Goal: Obtain resource: Download file/media

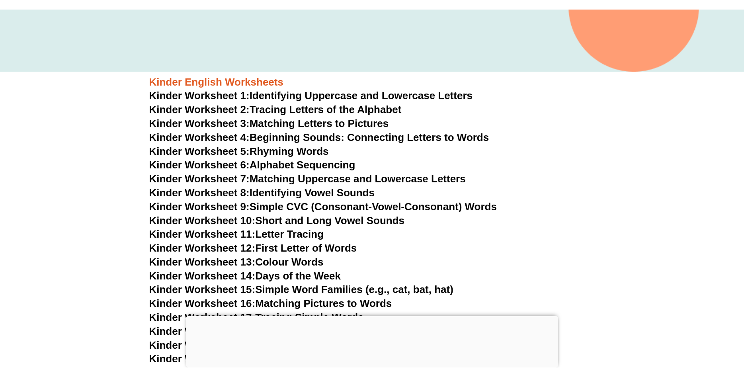
scroll to position [276, 0]
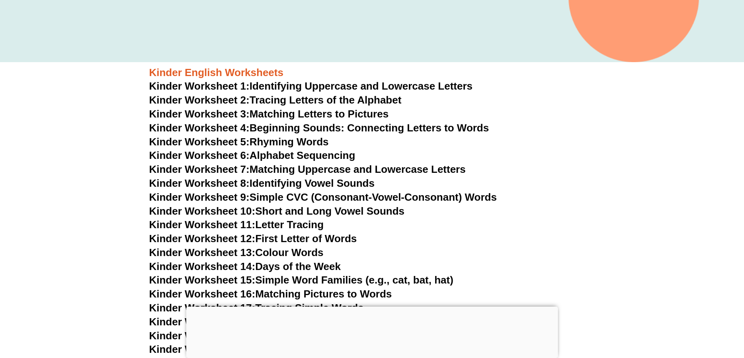
click at [353, 112] on link "Kinder Worksheet 3: Matching Letters to Pictures" at bounding box center [269, 114] width 240 height 12
click at [310, 109] on link "Kinder Worksheet 3: Matching Letters to Pictures" at bounding box center [269, 114] width 240 height 12
click at [368, 127] on link "Kinder Worksheet 4: Beginning Sounds: Connecting Letters to Words" at bounding box center [319, 128] width 340 height 12
click at [292, 143] on link "Kinder Worksheet 5: Rhyming Words" at bounding box center [239, 142] width 180 height 12
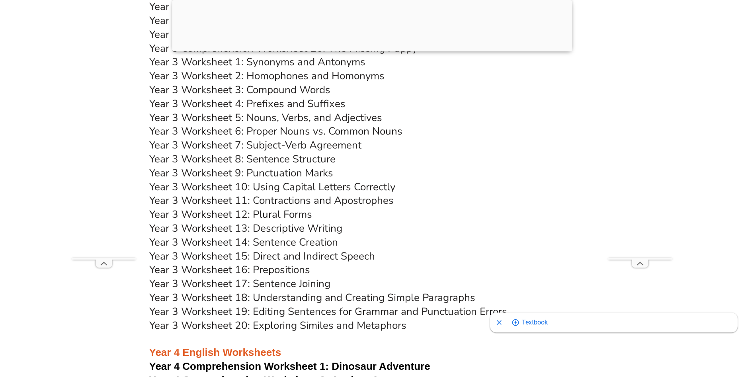
scroll to position [2836, 0]
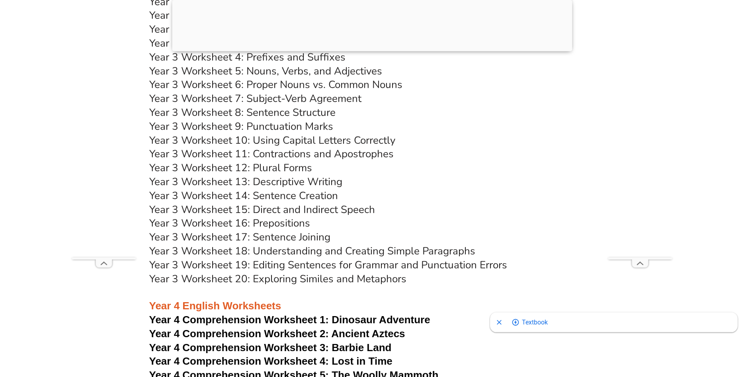
click at [449, 247] on link "Year 3 Worksheet 18: Understanding and Creating Simple Paragraphs" at bounding box center [312, 251] width 326 height 14
click at [501, 219] on h3 "Year 3 Worksheet 16: Prepositions" at bounding box center [372, 224] width 446 height 14
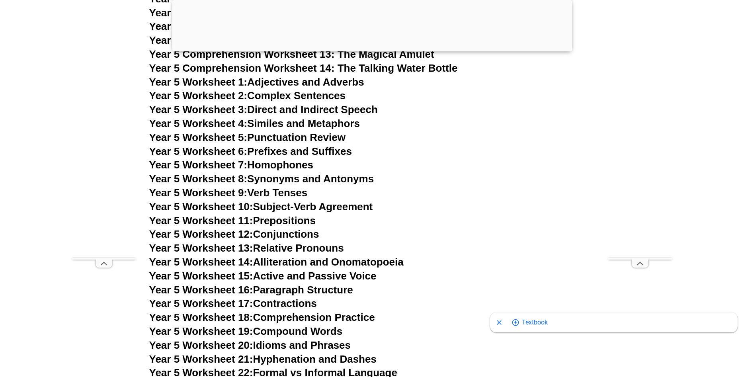
scroll to position [3852, 0]
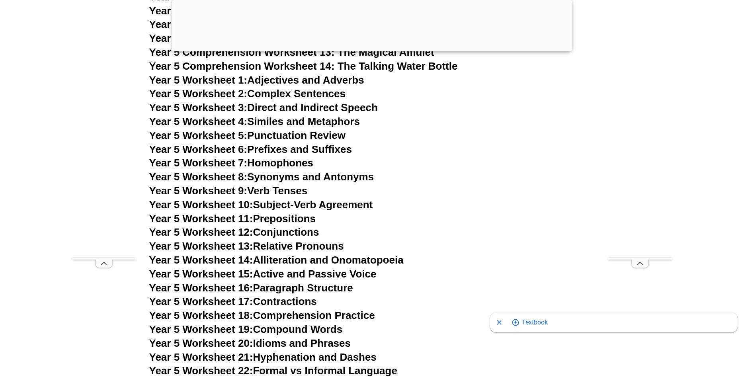
click at [316, 296] on h3 "Year 5 Worksheet 17: Contractions" at bounding box center [372, 302] width 446 height 14
click at [325, 286] on link "Year 5 Worksheet 16: Paragraph Structure" at bounding box center [251, 288] width 204 height 12
click at [471, 227] on h3 "Year 5 Worksheet 12: Conjunctions" at bounding box center [372, 233] width 446 height 14
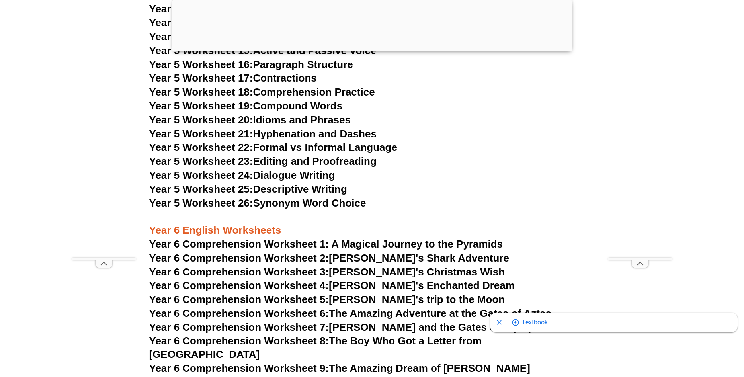
scroll to position [4096, 0]
